Goal: Information Seeking & Learning: Learn about a topic

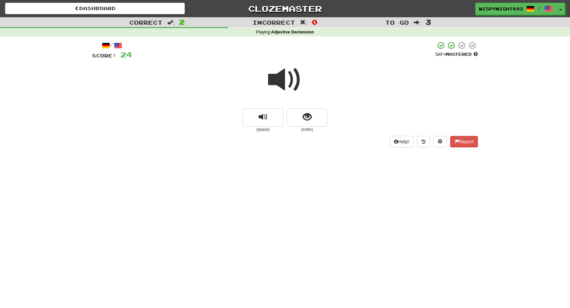
click at [289, 72] on span at bounding box center [285, 80] width 34 height 34
click at [304, 118] on span "show sentence" at bounding box center [306, 117] width 9 height 9
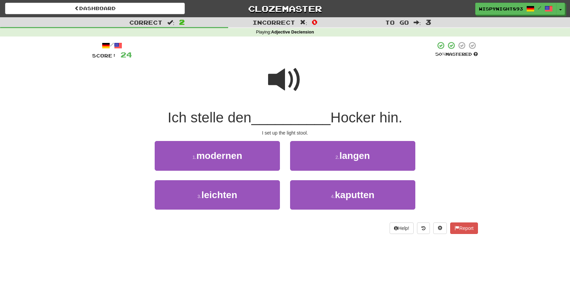
click at [282, 78] on span at bounding box center [285, 80] width 34 height 34
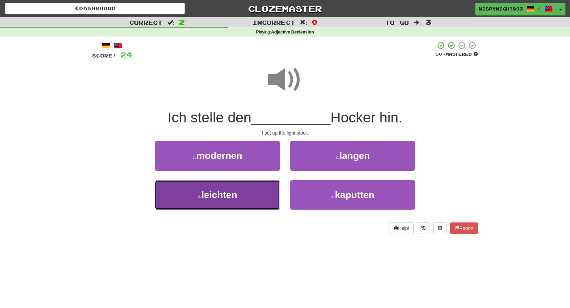
click at [214, 205] on button "3 . leichten" at bounding box center [217, 194] width 125 height 29
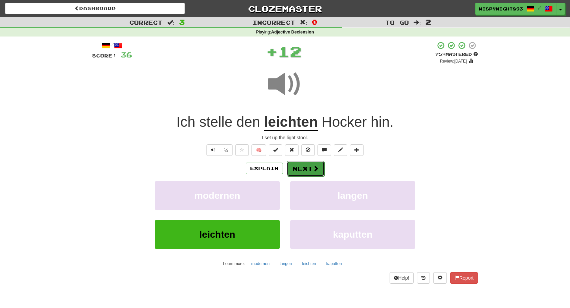
click at [301, 166] on button "Next" at bounding box center [306, 169] width 38 height 16
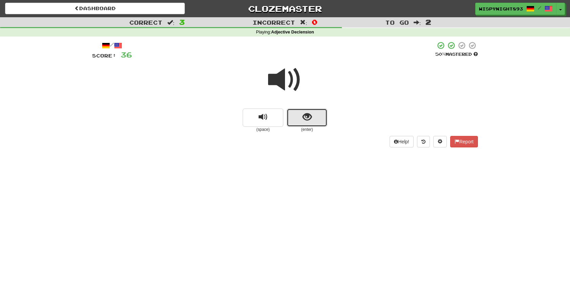
click at [312, 118] on button "show sentence" at bounding box center [307, 118] width 41 height 18
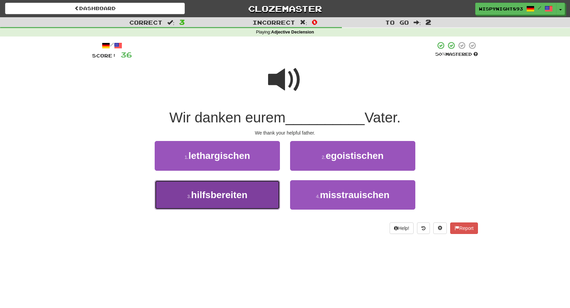
click at [225, 199] on span "hilfsbereiten" at bounding box center [219, 195] width 56 height 10
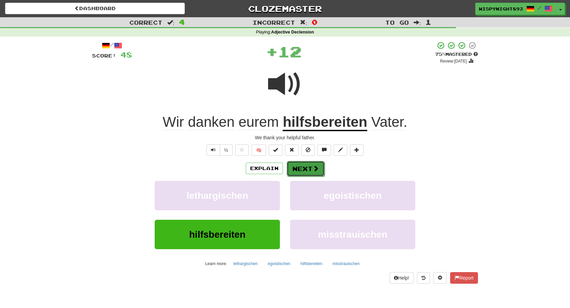
click at [306, 174] on button "Next" at bounding box center [306, 169] width 38 height 16
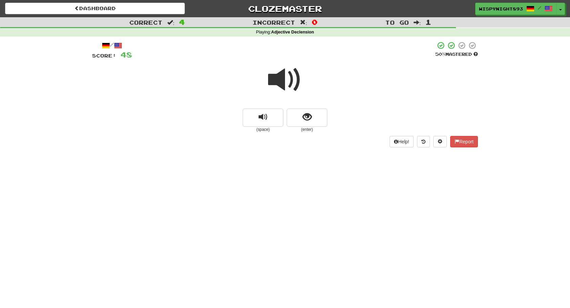
click at [283, 79] on span at bounding box center [285, 80] width 34 height 34
click at [308, 122] on span "show sentence" at bounding box center [306, 117] width 9 height 9
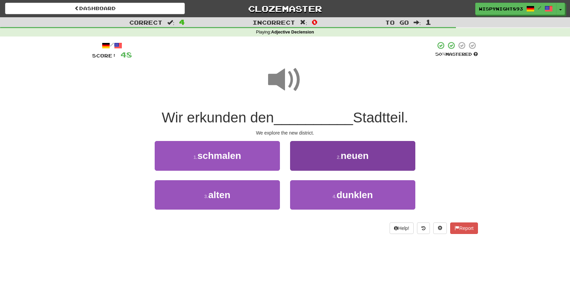
click at [338, 170] on div "2 . neuen" at bounding box center [352, 160] width 135 height 39
click at [334, 163] on button "2 . neuen" at bounding box center [352, 155] width 125 height 29
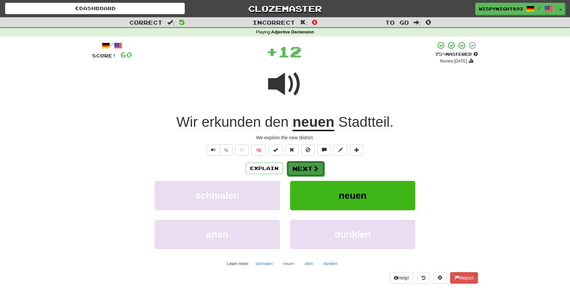
click at [315, 167] on span at bounding box center [316, 168] width 6 height 6
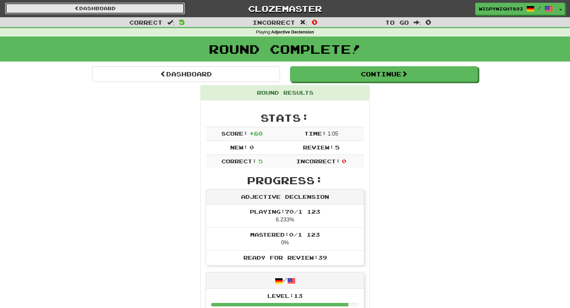
click at [141, 7] on link "Dashboard" at bounding box center [95, 9] width 180 height 12
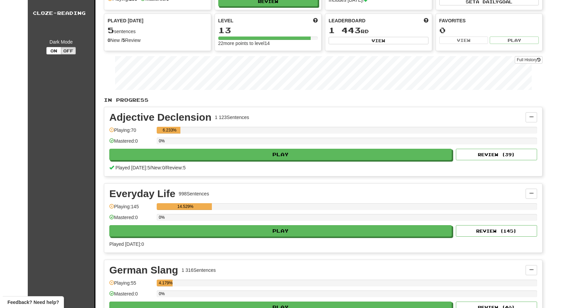
scroll to position [34, 0]
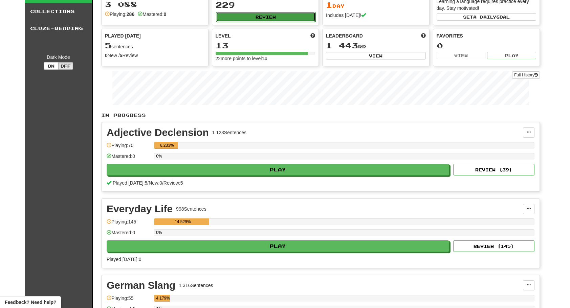
click at [271, 20] on button "Review" at bounding box center [266, 17] width 100 height 10
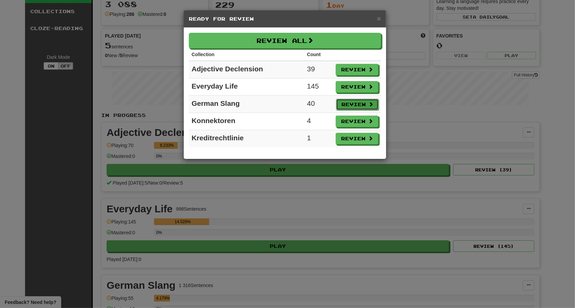
click at [365, 103] on button "Review" at bounding box center [357, 105] width 43 height 12
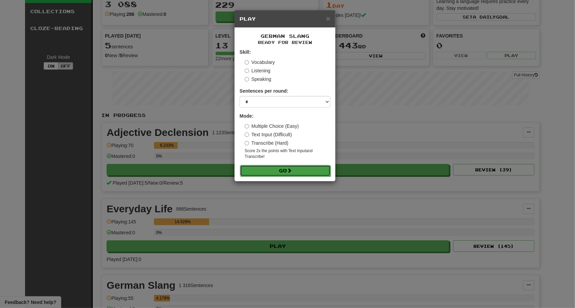
click at [310, 173] on button "Go" at bounding box center [285, 171] width 91 height 12
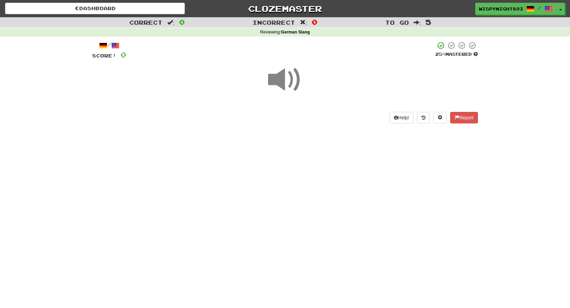
click at [287, 85] on span at bounding box center [285, 80] width 34 height 34
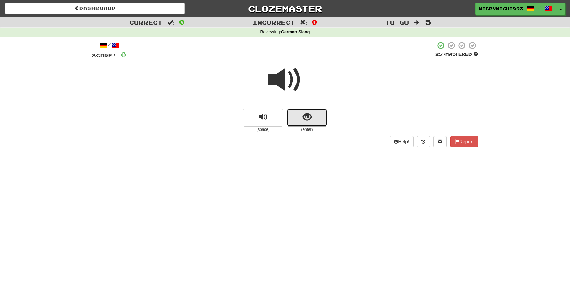
click at [298, 126] on button "show sentence" at bounding box center [307, 118] width 41 height 18
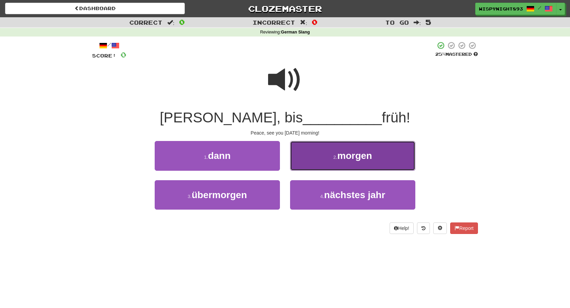
click at [368, 155] on span "morgen" at bounding box center [354, 156] width 35 height 10
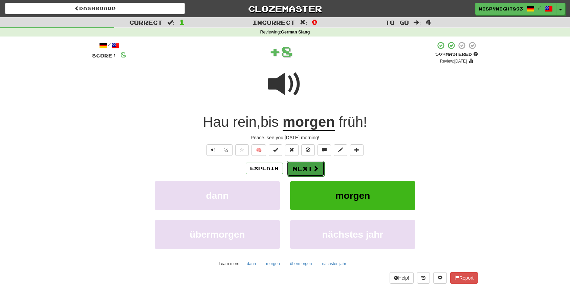
click at [307, 166] on button "Next" at bounding box center [306, 169] width 38 height 16
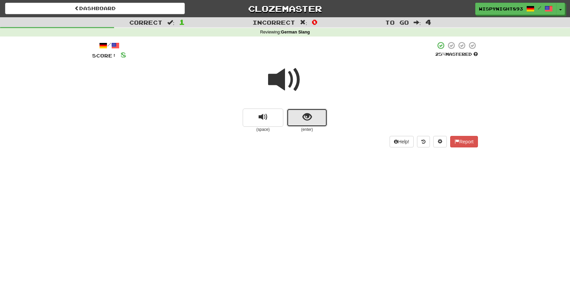
click at [311, 113] on span "show sentence" at bounding box center [306, 117] width 9 height 9
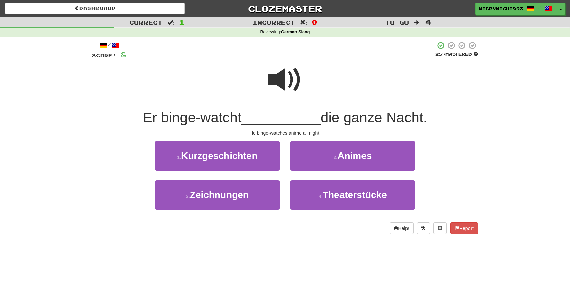
click at [289, 72] on span at bounding box center [285, 80] width 34 height 34
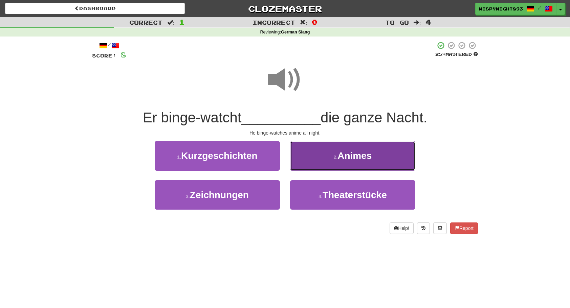
click at [337, 159] on small "2 ." at bounding box center [336, 157] width 4 height 5
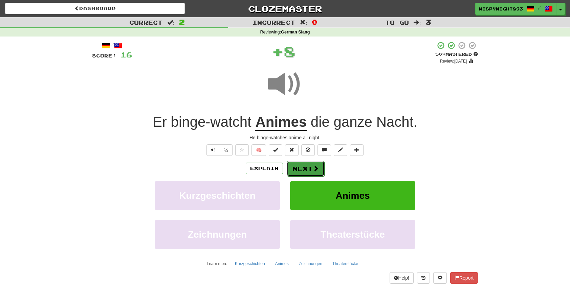
click at [309, 170] on button "Next" at bounding box center [306, 169] width 38 height 16
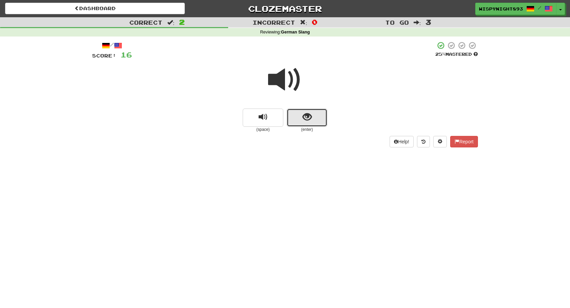
click at [310, 117] on span "show sentence" at bounding box center [306, 117] width 9 height 9
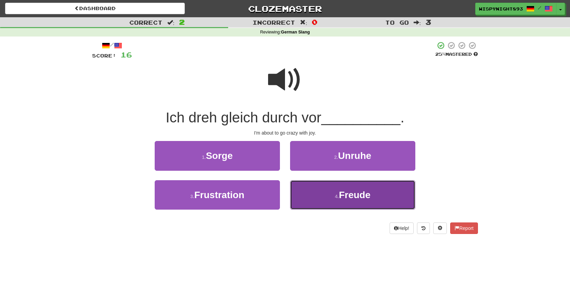
click at [362, 200] on button "4 . Freude" at bounding box center [352, 194] width 125 height 29
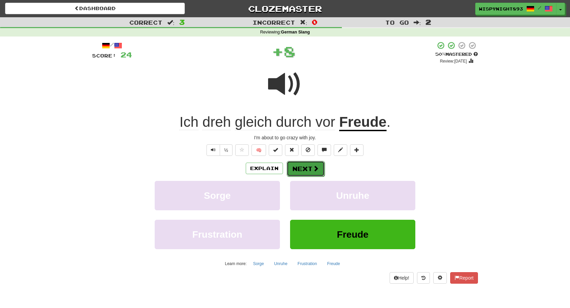
click at [310, 166] on button "Next" at bounding box center [306, 169] width 38 height 16
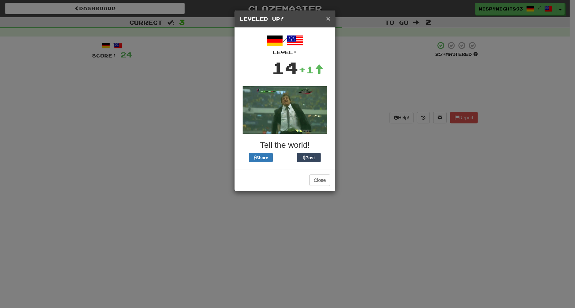
click at [329, 18] on span "×" at bounding box center [328, 19] width 4 height 8
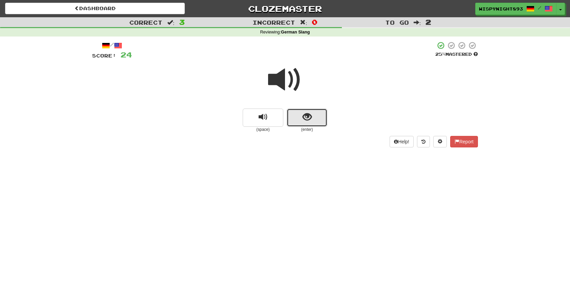
click at [299, 119] on button "show sentence" at bounding box center [307, 118] width 41 height 18
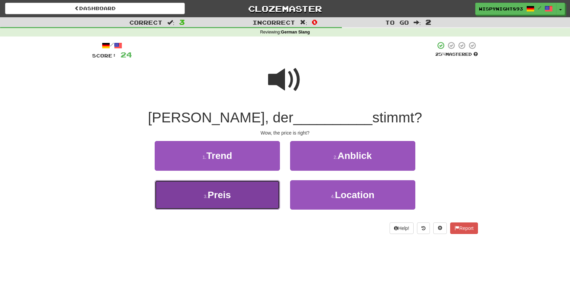
click at [230, 202] on button "3 . Preis" at bounding box center [217, 194] width 125 height 29
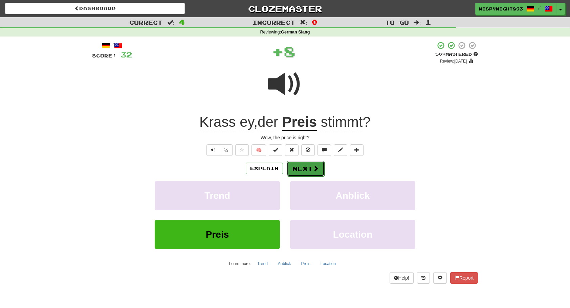
click at [308, 173] on button "Next" at bounding box center [306, 169] width 38 height 16
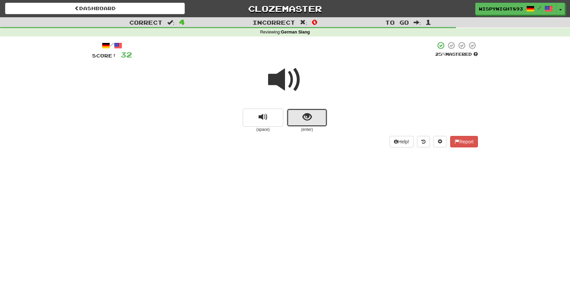
click at [310, 119] on span "show sentence" at bounding box center [306, 117] width 9 height 9
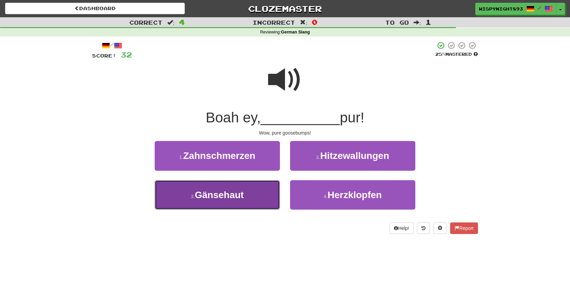
click at [228, 203] on button "3 . Gänsehaut" at bounding box center [217, 194] width 125 height 29
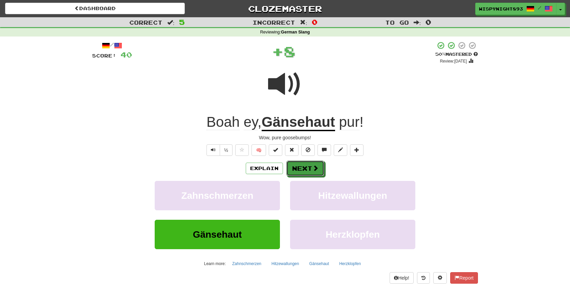
click at [319, 169] on button "Next" at bounding box center [305, 169] width 38 height 16
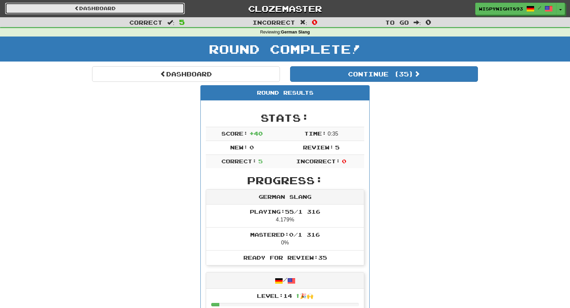
click at [122, 11] on link "Dashboard" at bounding box center [95, 9] width 180 height 12
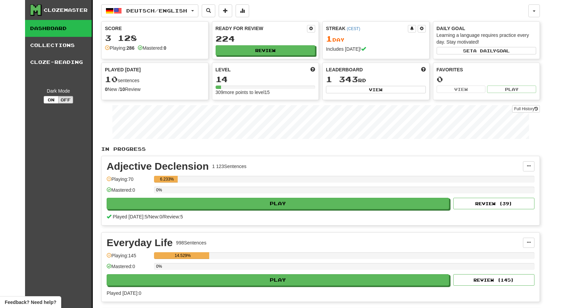
scroll to position [203, 0]
